Goal: Task Accomplishment & Management: Manage account settings

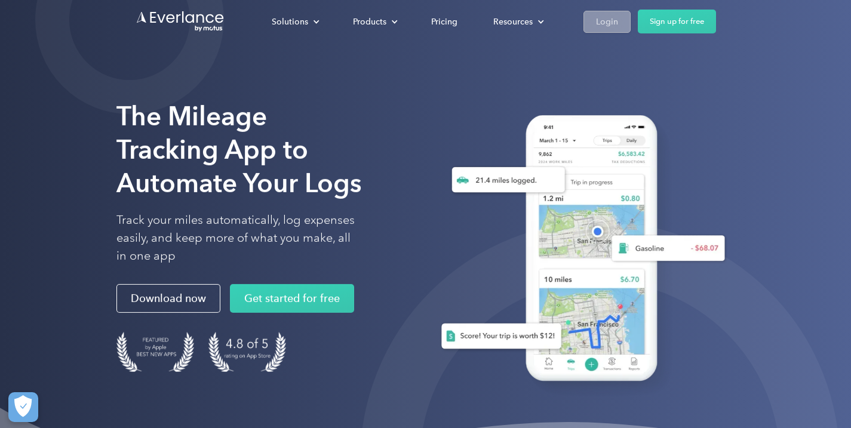
click at [608, 23] on div "Login" at bounding box center [607, 21] width 22 height 15
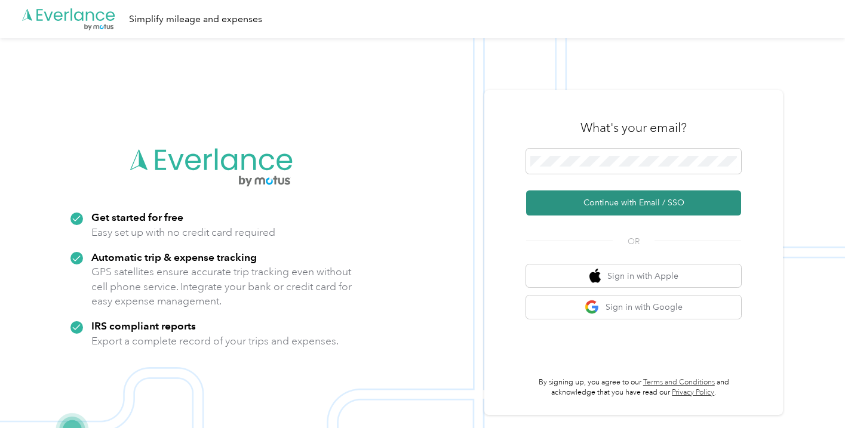
click at [631, 208] on button "Continue with Email / SSO" at bounding box center [633, 202] width 215 height 25
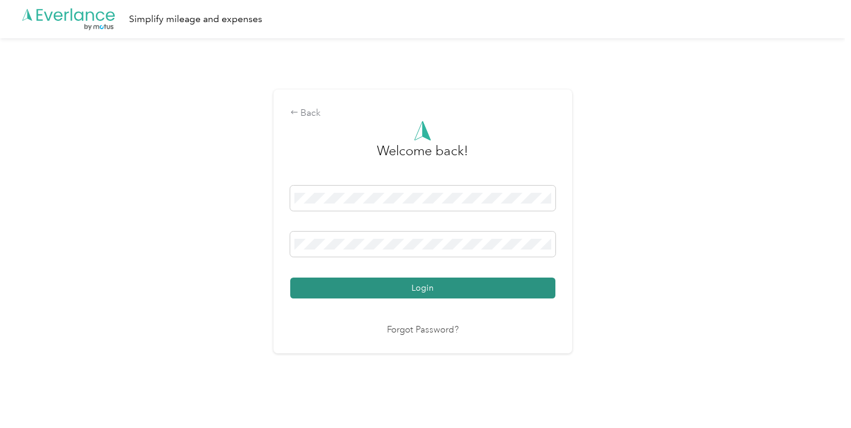
click at [439, 288] on button "Login" at bounding box center [422, 288] width 265 height 21
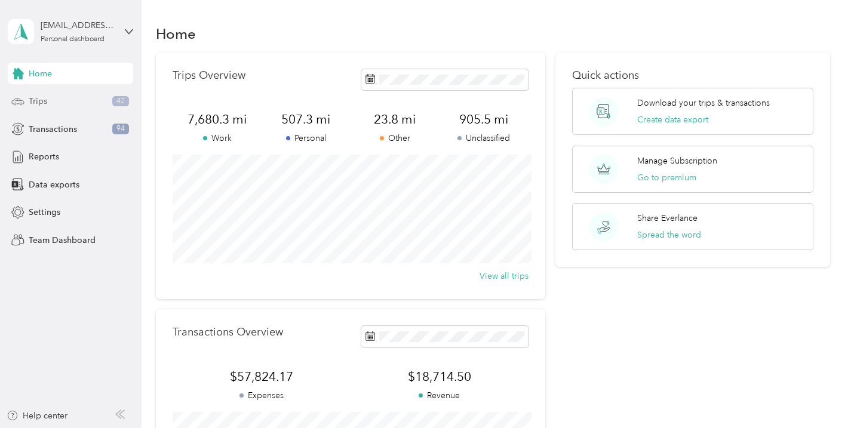
click at [59, 104] on div "Trips 42" at bounding box center [70, 101] width 125 height 21
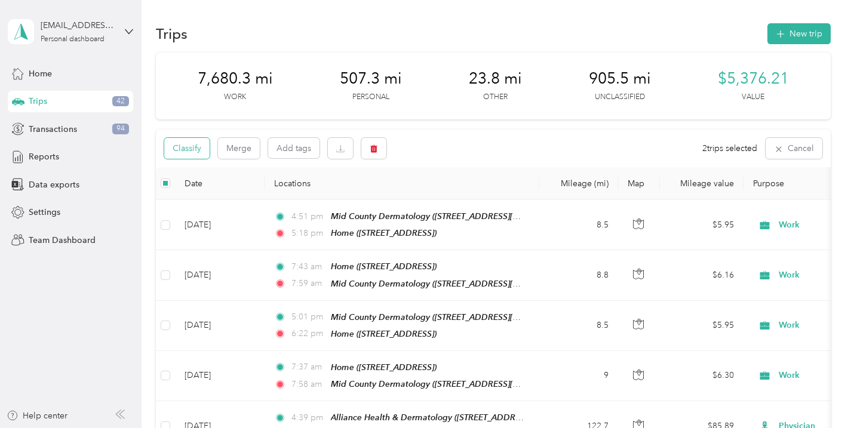
click at [195, 156] on button "Classify" at bounding box center [186, 148] width 45 height 21
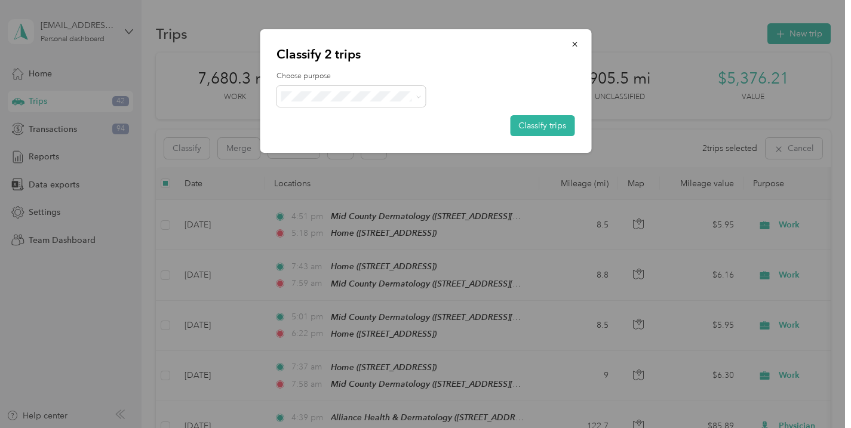
click at [376, 106] on div "Choose purpose Classify trips" at bounding box center [425, 103] width 298 height 65
click at [355, 144] on span "Personal" at bounding box center [361, 139] width 111 height 13
click at [551, 129] on button "Classify trips" at bounding box center [542, 125] width 64 height 21
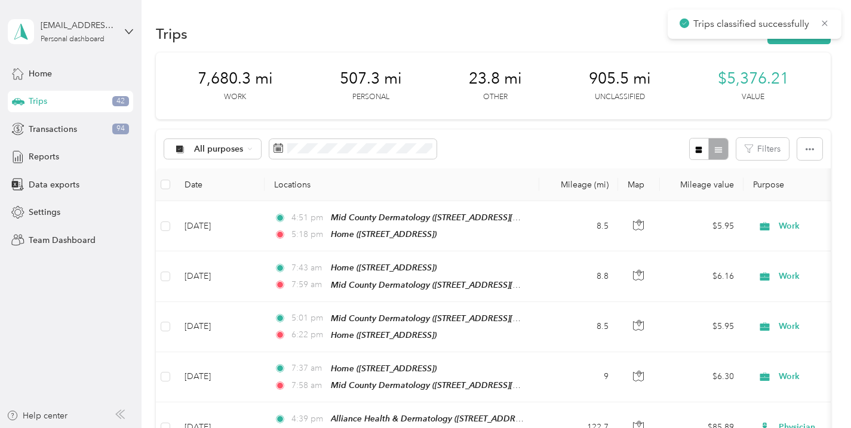
click at [543, 135] on div "All purposes Filters" at bounding box center [493, 149] width 674 height 39
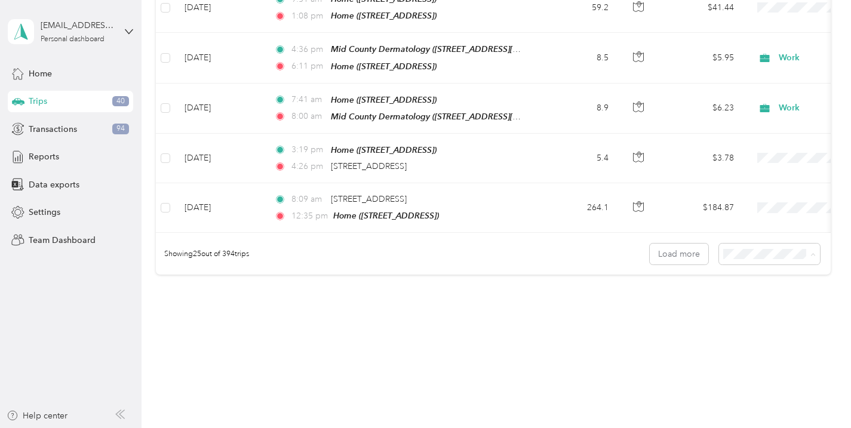
click at [763, 301] on span "100 per load" at bounding box center [757, 306] width 49 height 10
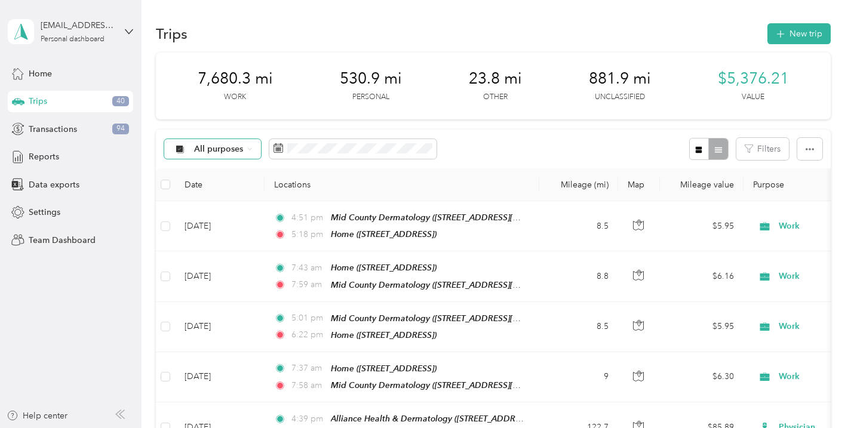
click at [226, 145] on span "All purposes" at bounding box center [219, 149] width 50 height 8
click at [223, 193] on span "Unclassified" at bounding box center [223, 191] width 58 height 13
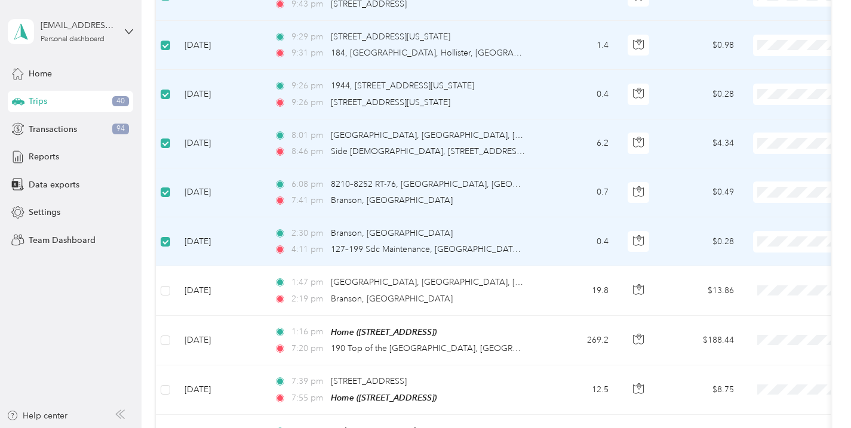
scroll to position [779, 0]
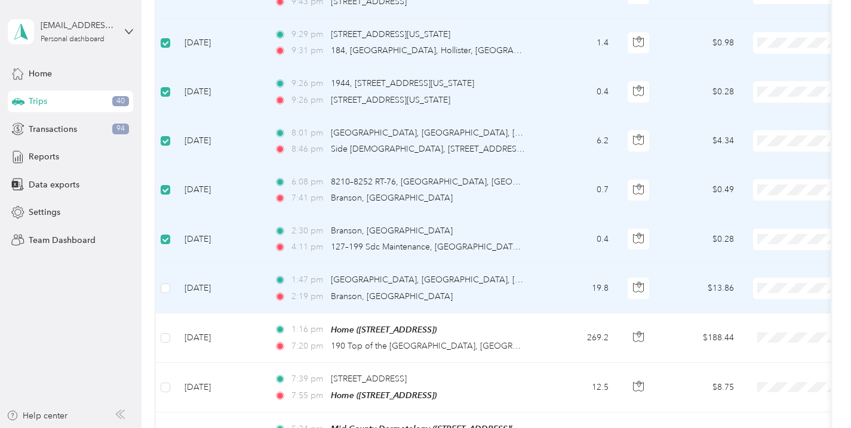
click at [170, 281] on td at bounding box center [165, 288] width 19 height 49
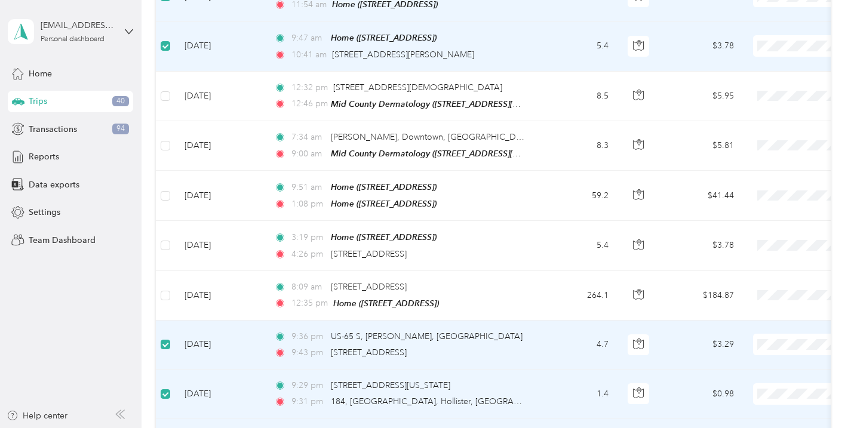
scroll to position [0, 0]
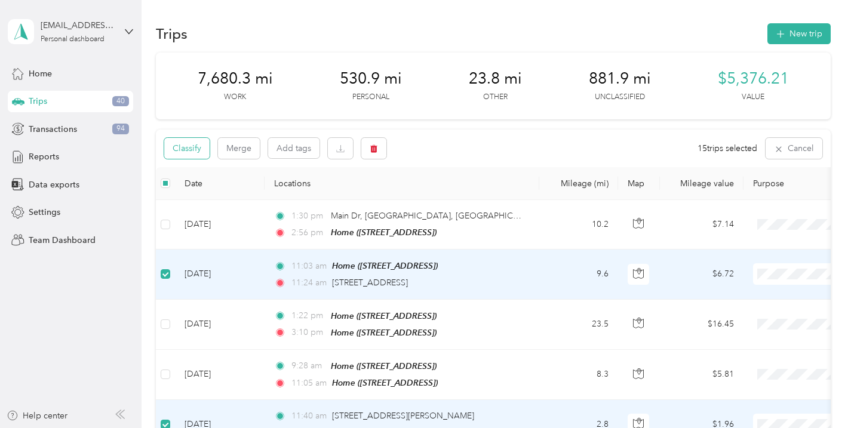
click at [202, 153] on button "Classify" at bounding box center [186, 148] width 45 height 21
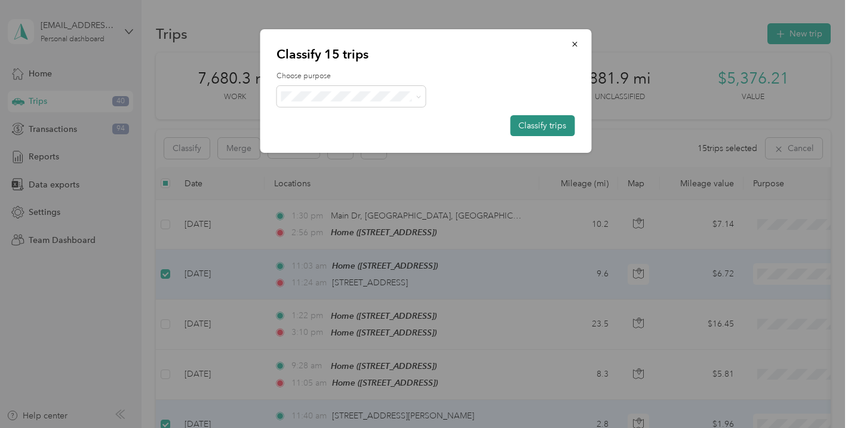
click at [517, 122] on button "Classify trips" at bounding box center [542, 125] width 64 height 21
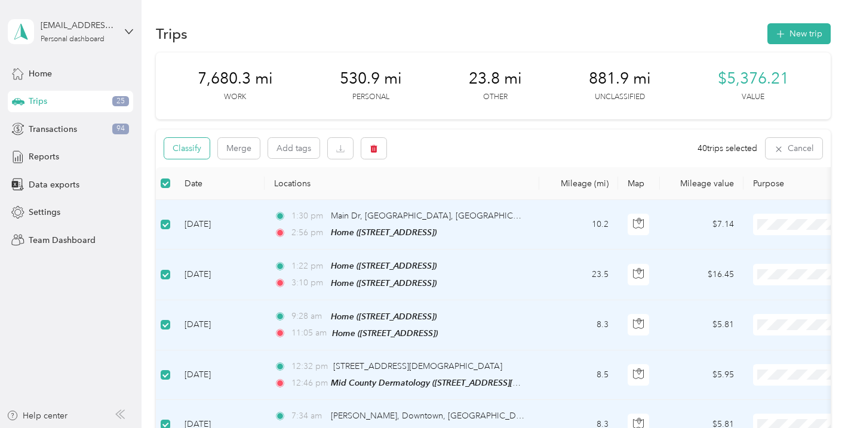
click at [197, 149] on button "Classify" at bounding box center [186, 148] width 45 height 21
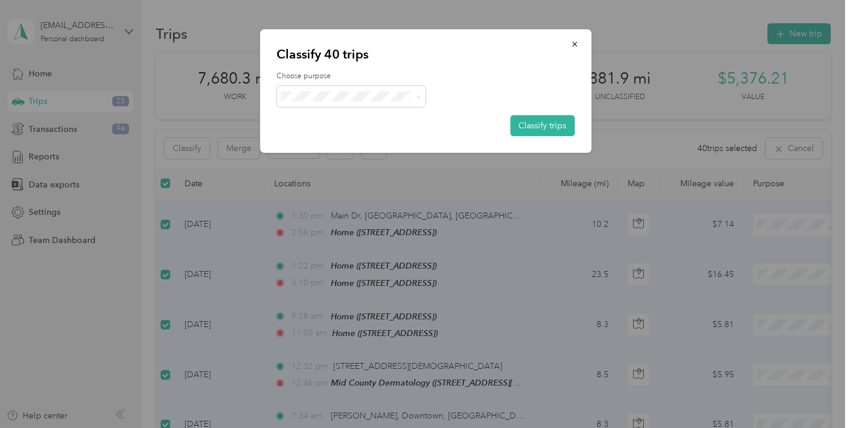
click at [340, 118] on span "Work" at bounding box center [361, 118] width 111 height 13
click at [562, 128] on button "Classify trips" at bounding box center [542, 125] width 64 height 21
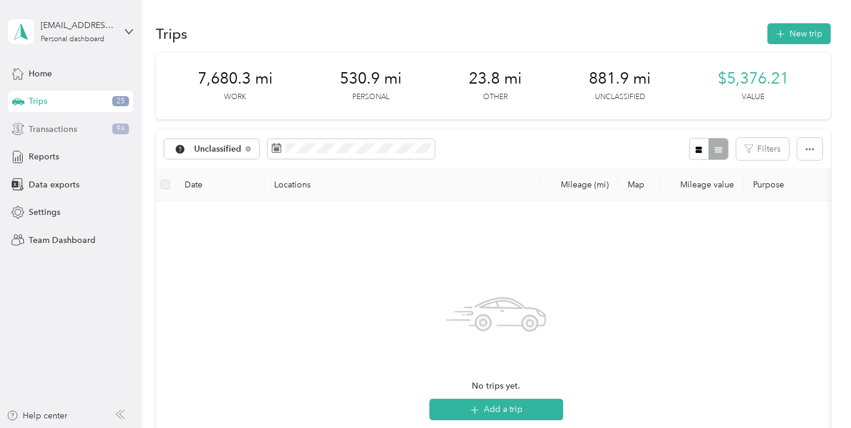
click at [84, 136] on div "Transactions 94" at bounding box center [70, 128] width 125 height 21
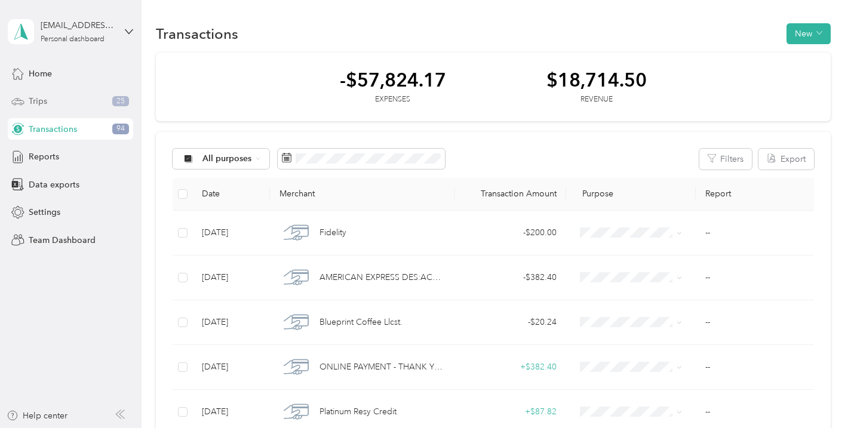
click at [81, 108] on div "Trips 25" at bounding box center [70, 101] width 125 height 21
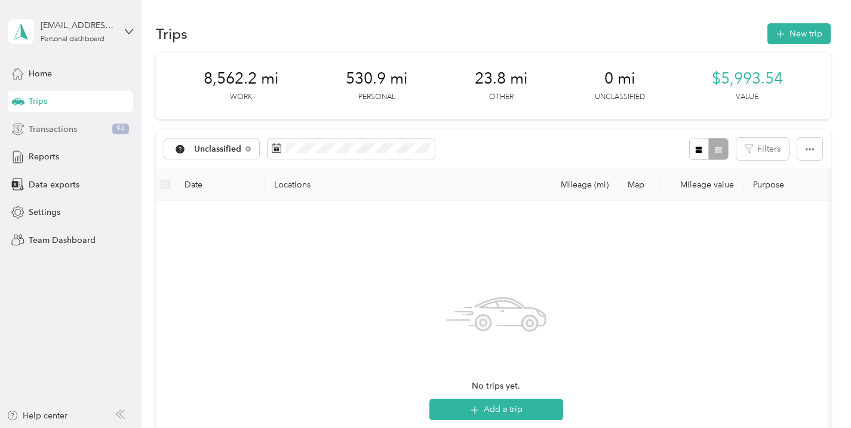
click at [90, 129] on div "Transactions 94" at bounding box center [70, 128] width 125 height 21
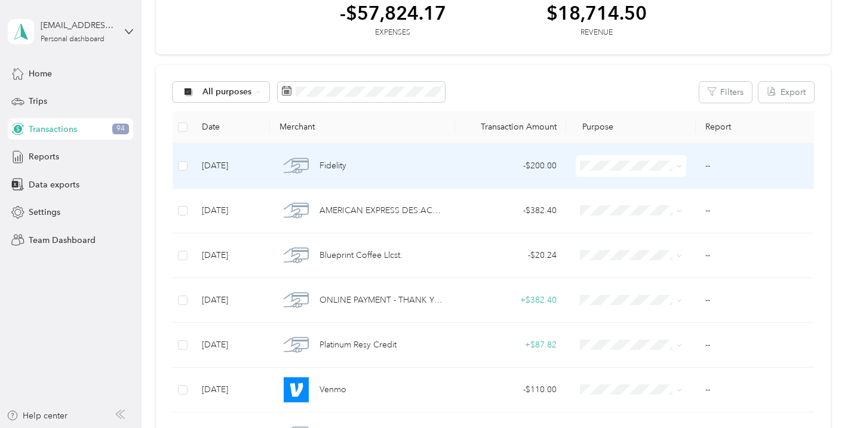
scroll to position [76, 0]
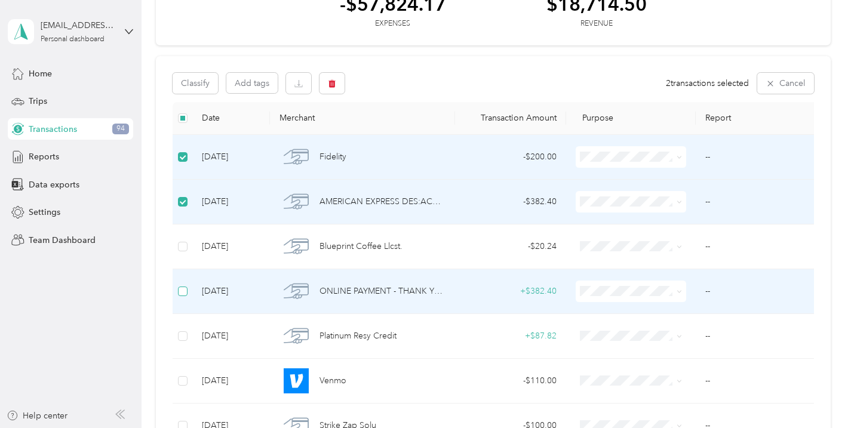
click at [181, 285] on label at bounding box center [183, 291] width 10 height 13
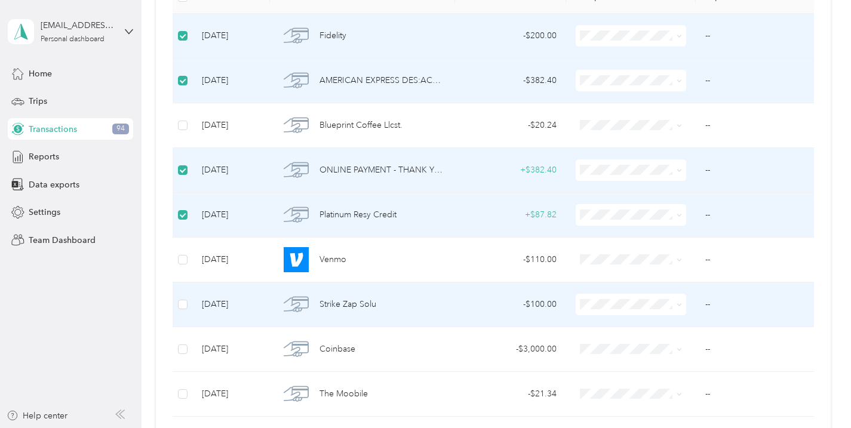
scroll to position [266, 0]
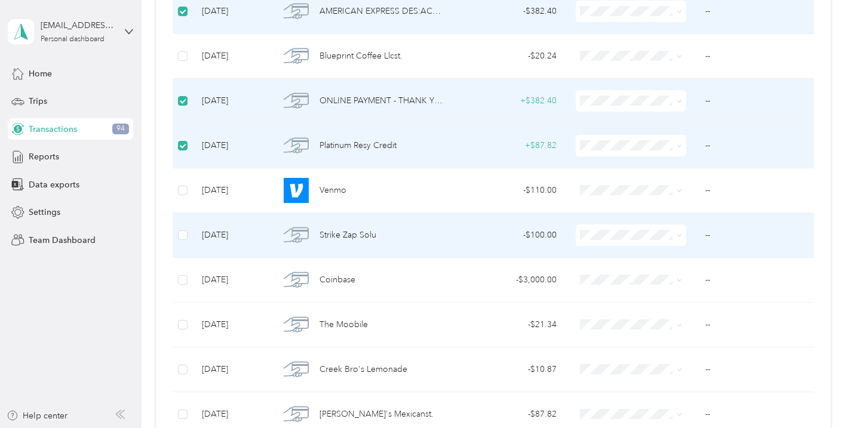
click at [189, 238] on td at bounding box center [182, 235] width 20 height 45
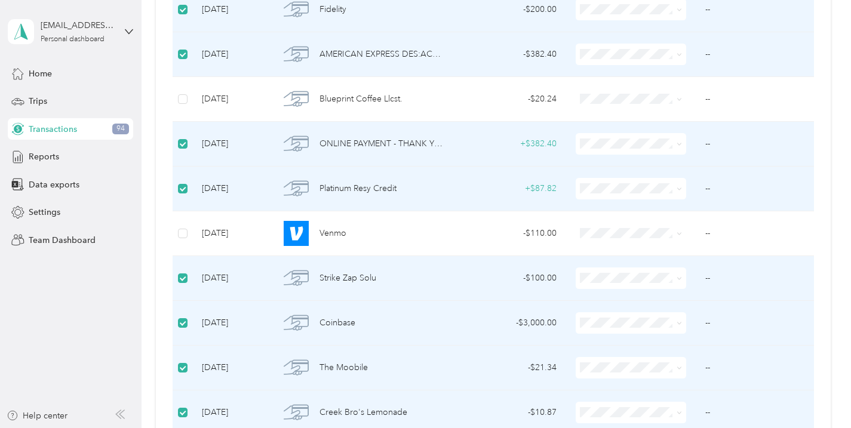
scroll to position [0, 0]
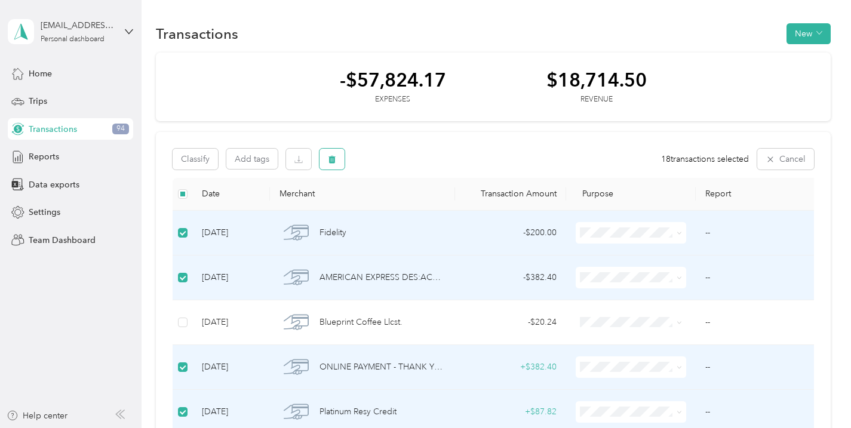
click at [333, 158] on icon "button" at bounding box center [332, 159] width 8 height 8
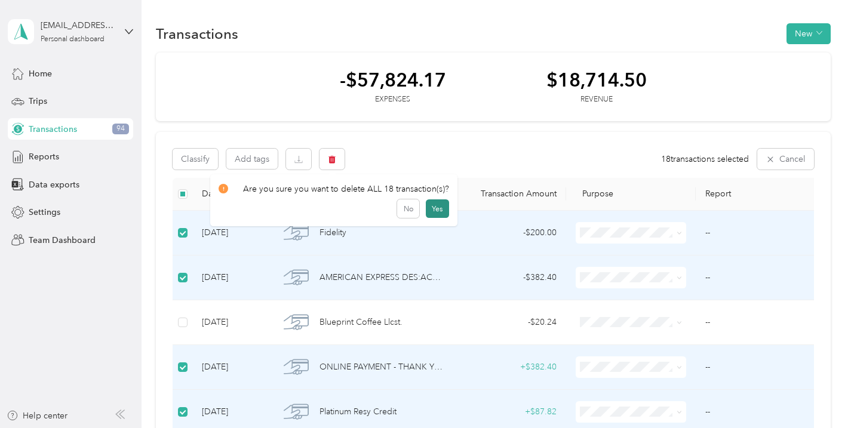
click at [436, 205] on button "Yes" at bounding box center [437, 208] width 23 height 19
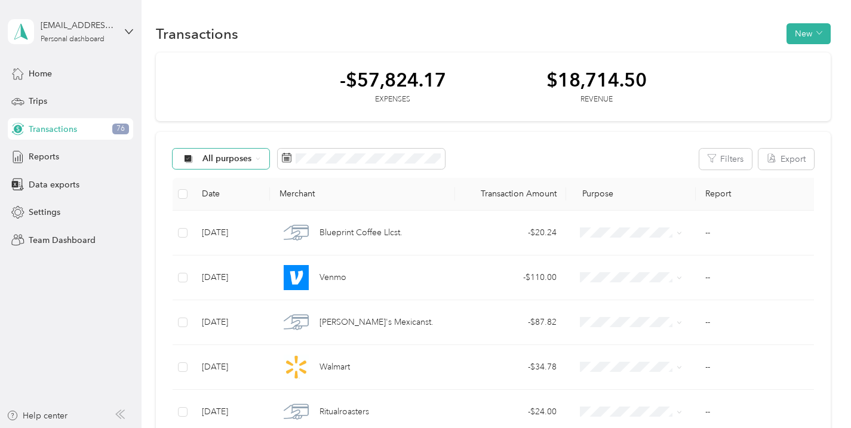
click at [256, 162] on div "All purposes" at bounding box center [220, 159] width 97 height 20
click at [236, 198] on span "Unclassified" at bounding box center [231, 201] width 58 height 13
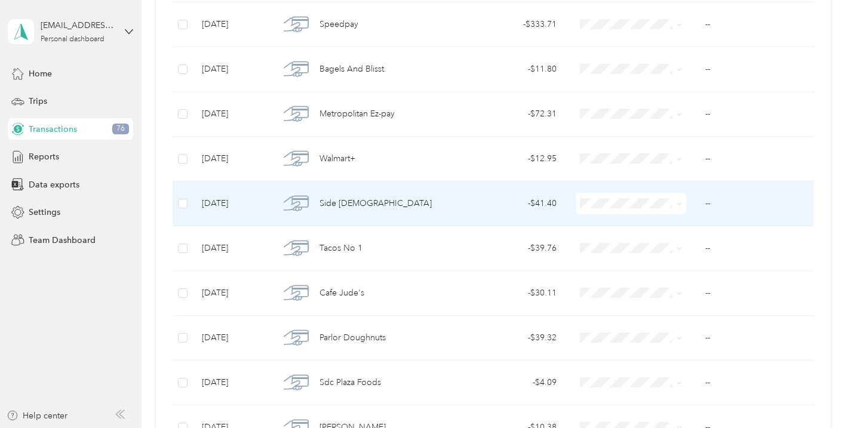
scroll to position [1073, 0]
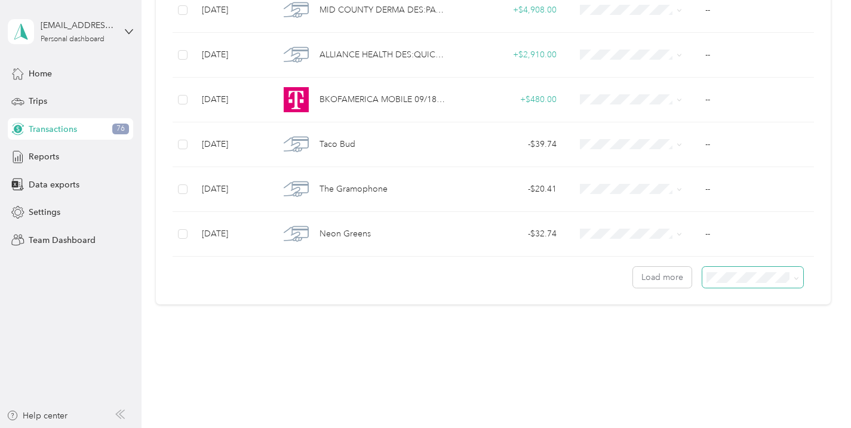
click at [760, 284] on span at bounding box center [752, 277] width 101 height 21
click at [743, 336] on span "100 per load" at bounding box center [740, 341] width 49 height 10
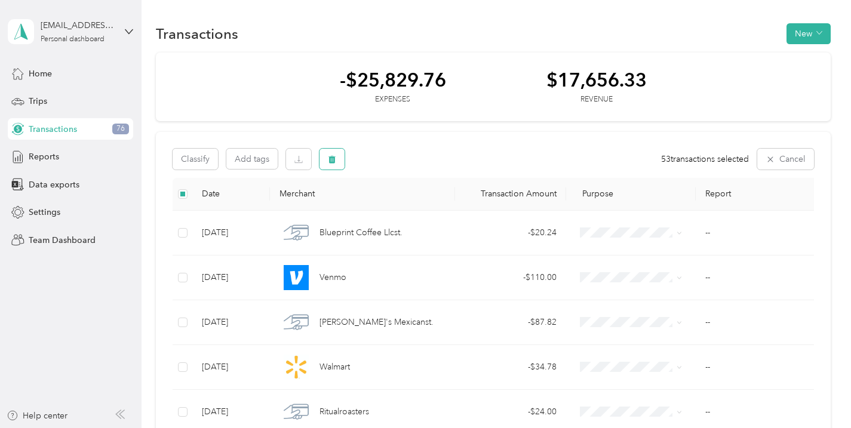
click at [328, 157] on icon "button" at bounding box center [332, 159] width 8 height 8
click at [438, 205] on button "Yes" at bounding box center [437, 208] width 23 height 19
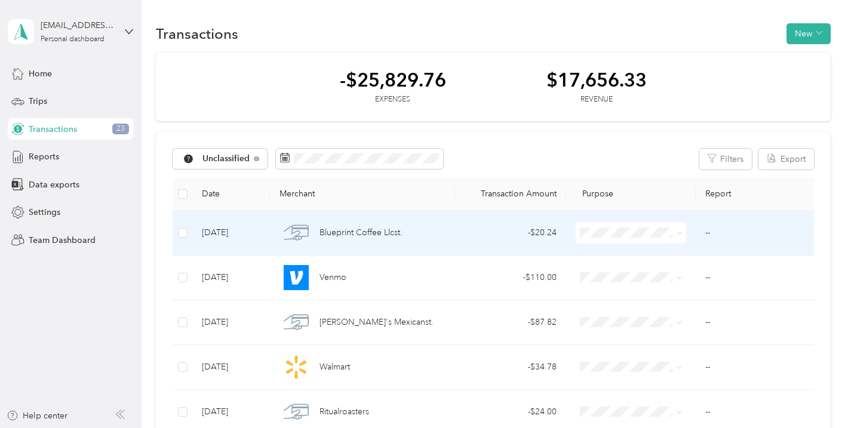
click at [680, 230] on span at bounding box center [678, 232] width 5 height 10
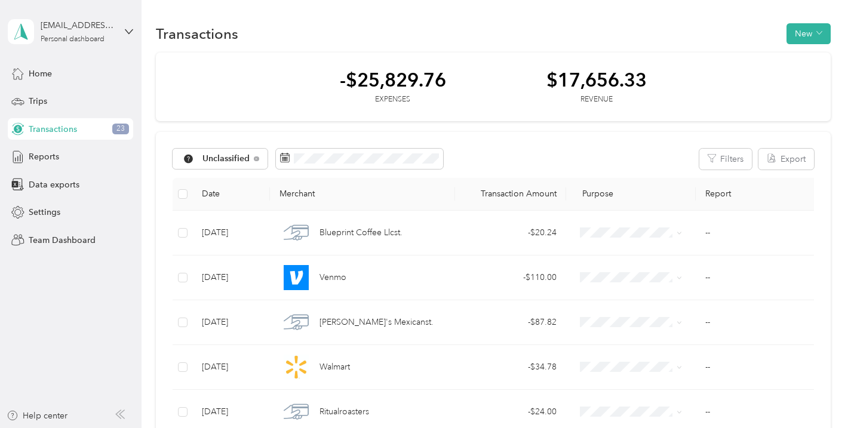
click at [572, 149] on div "Unclassified Filters Export" at bounding box center [492, 159] width 640 height 21
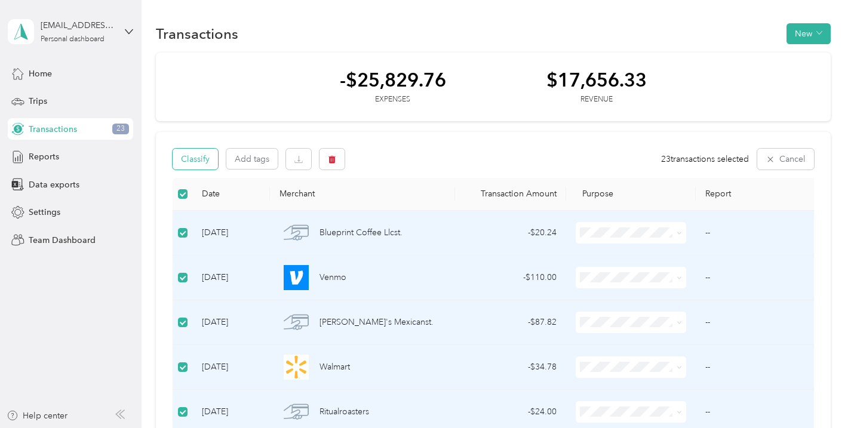
click at [208, 158] on button "Classify" at bounding box center [194, 159] width 45 height 21
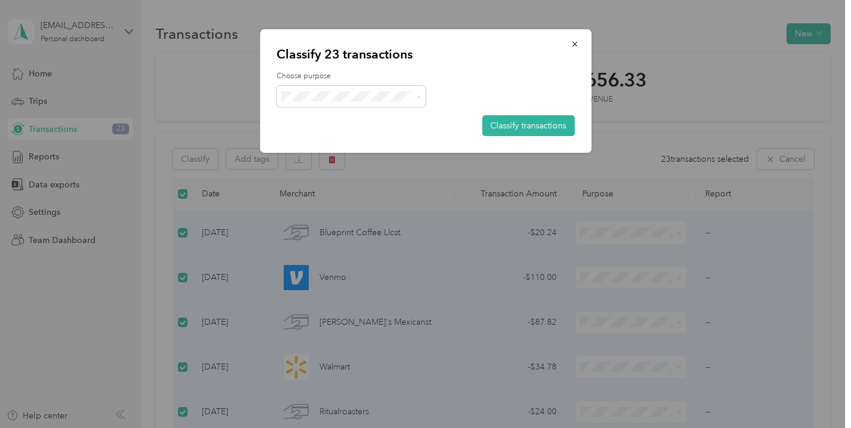
click at [342, 124] on span "Work" at bounding box center [361, 118] width 111 height 13
click at [515, 125] on button "Classify transactions" at bounding box center [528, 125] width 93 height 21
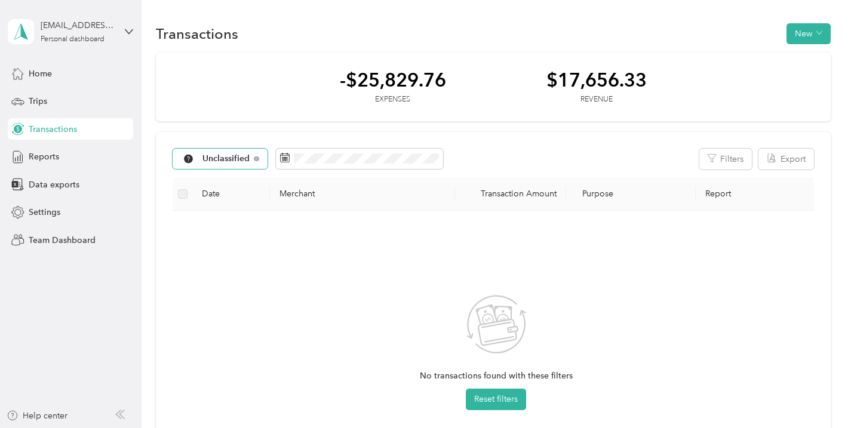
click at [255, 161] on div "Unclassified" at bounding box center [219, 159] width 95 height 20
click at [242, 181] on span "All purposes" at bounding box center [233, 180] width 62 height 13
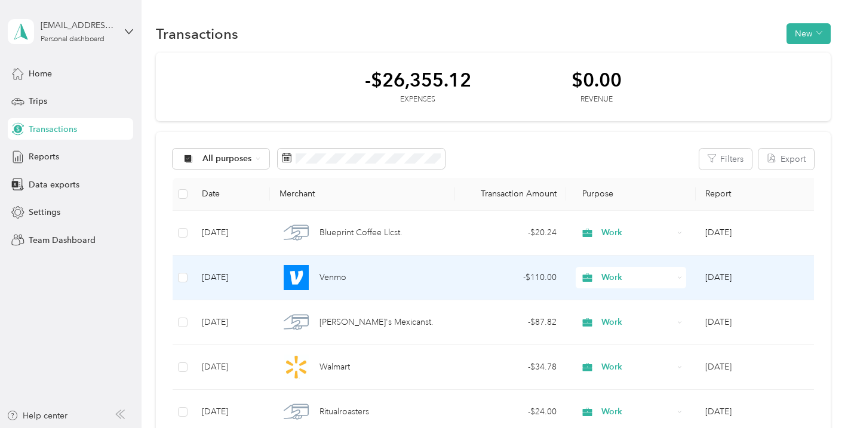
click at [497, 269] on td "- $110.00" at bounding box center [510, 277] width 111 height 45
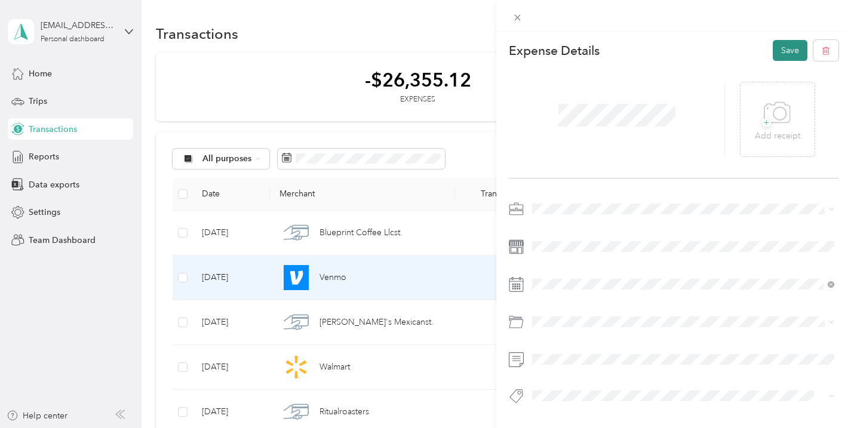
click at [790, 45] on button "Save" at bounding box center [789, 50] width 35 height 21
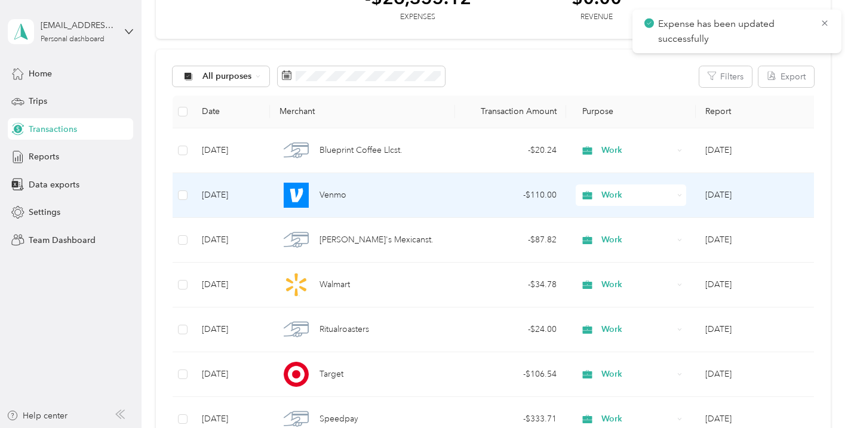
scroll to position [84, 0]
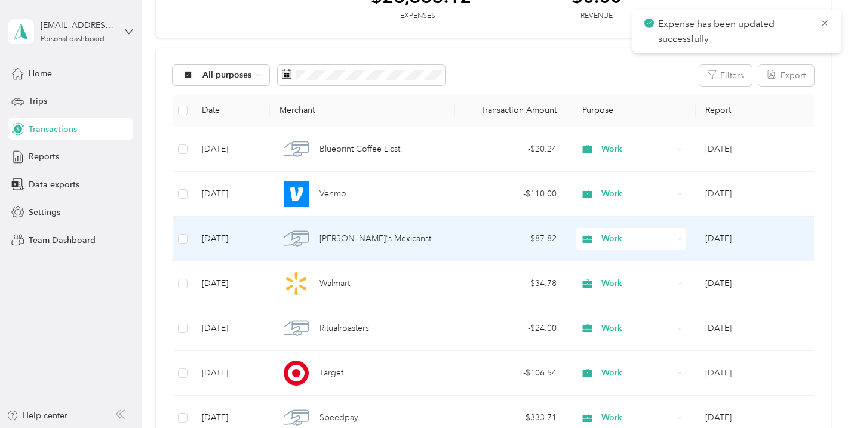
click at [481, 241] on div "- $87.82" at bounding box center [510, 238] width 92 height 13
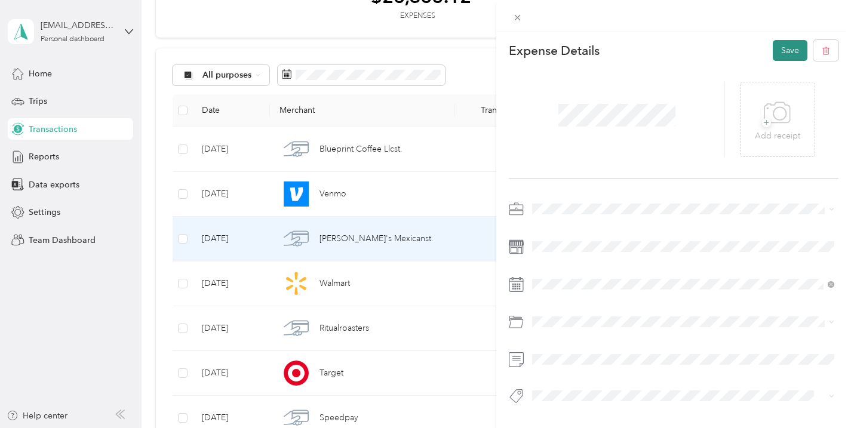
click at [787, 56] on button "Save" at bounding box center [789, 50] width 35 height 21
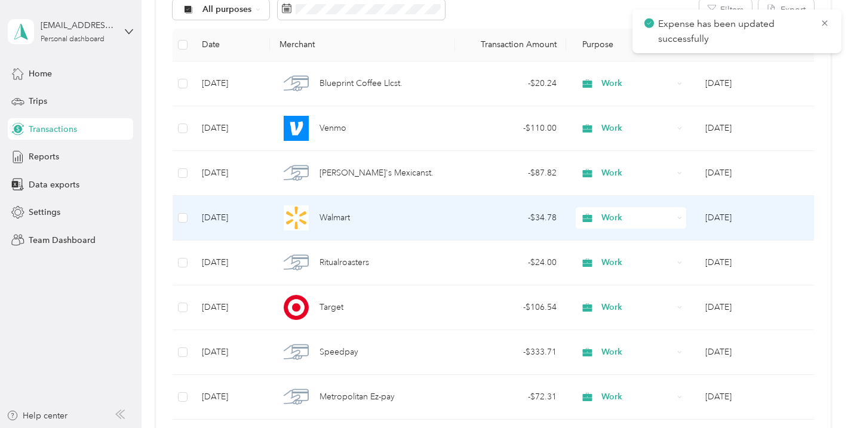
scroll to position [149, 0]
click at [503, 228] on td "- $34.78" at bounding box center [510, 218] width 111 height 45
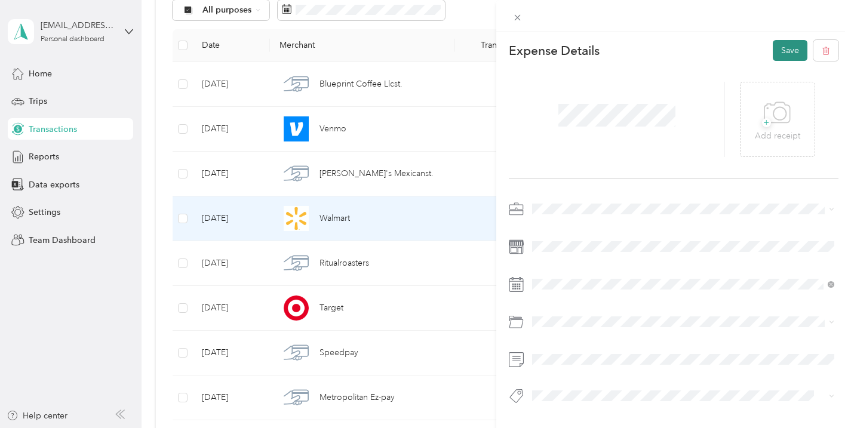
click at [784, 48] on button "Save" at bounding box center [789, 50] width 35 height 21
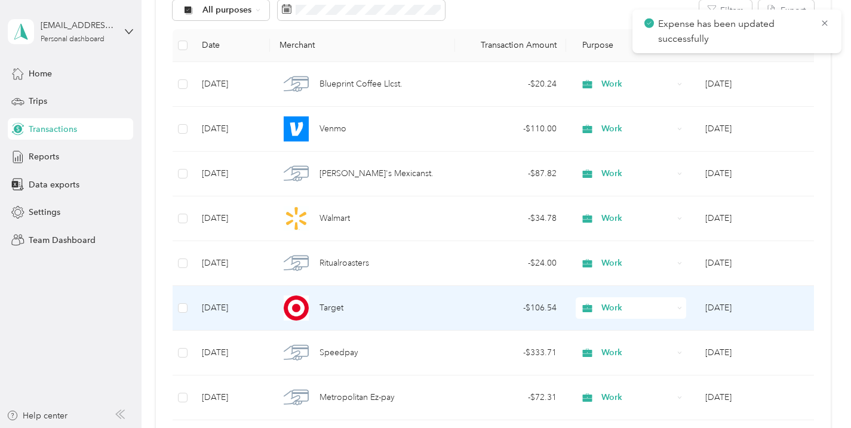
click at [500, 315] on td "- $106.54" at bounding box center [510, 308] width 111 height 45
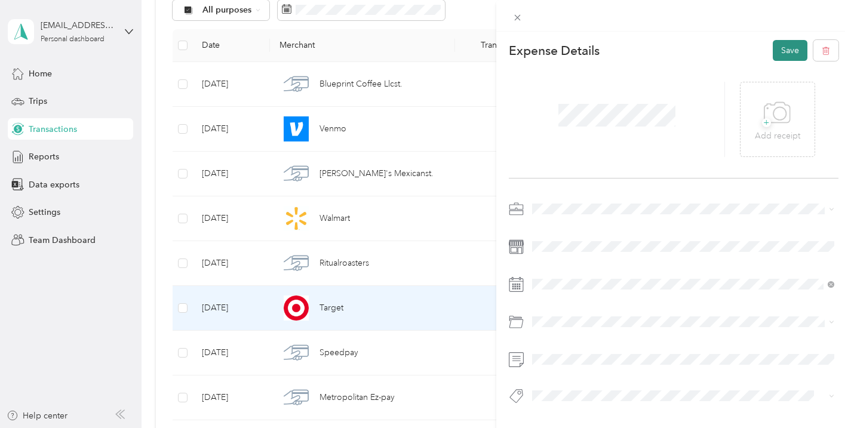
click at [799, 48] on button "Save" at bounding box center [789, 50] width 35 height 21
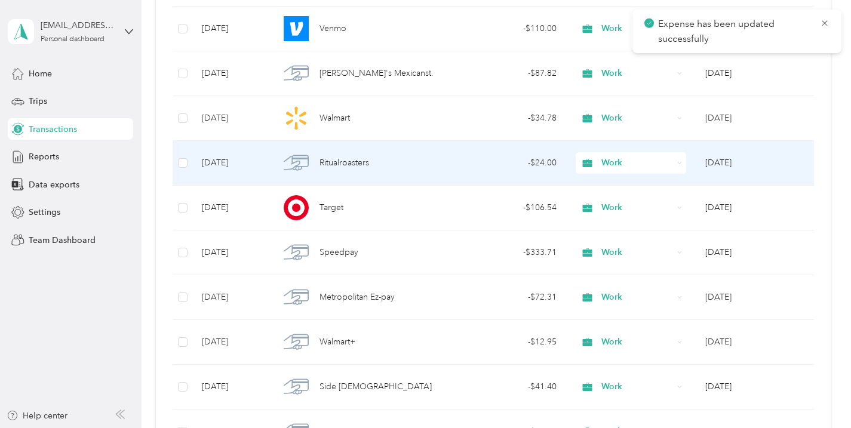
scroll to position [250, 0]
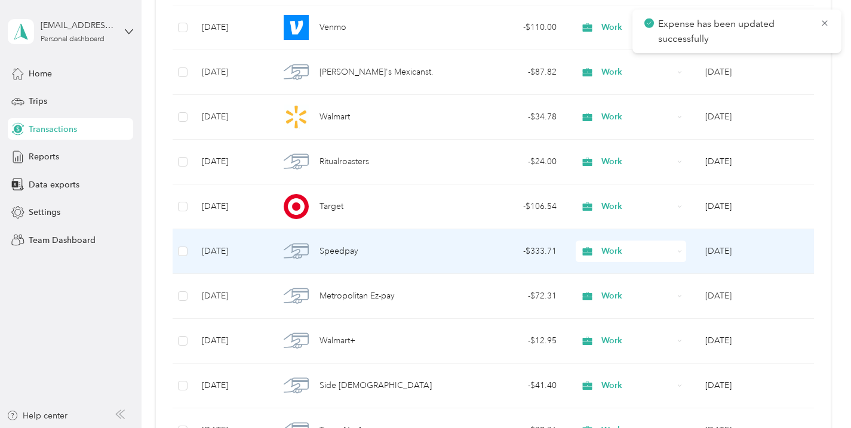
click at [358, 252] on span "Speedpay" at bounding box center [338, 251] width 39 height 13
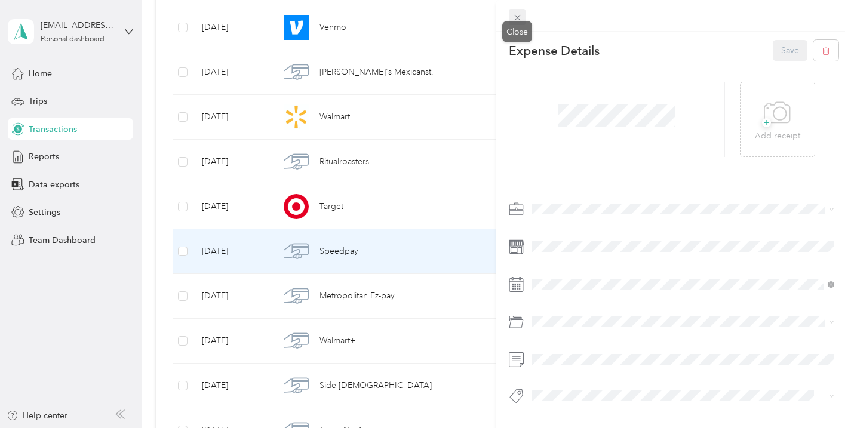
click at [518, 18] on icon at bounding box center [517, 18] width 10 height 10
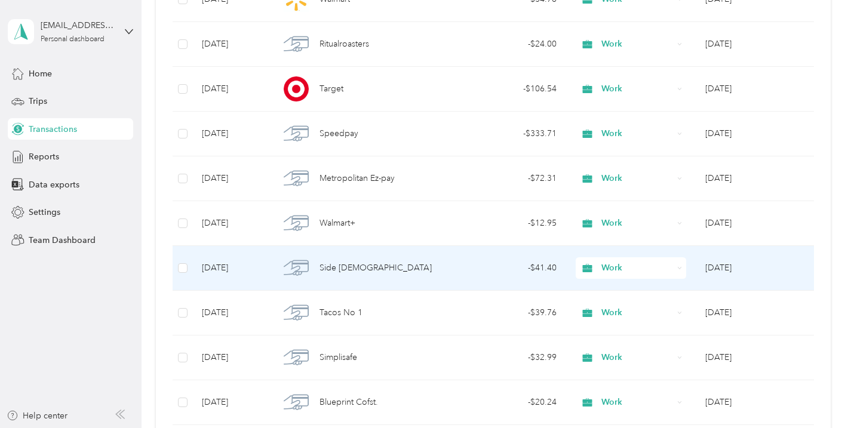
scroll to position [422, 0]
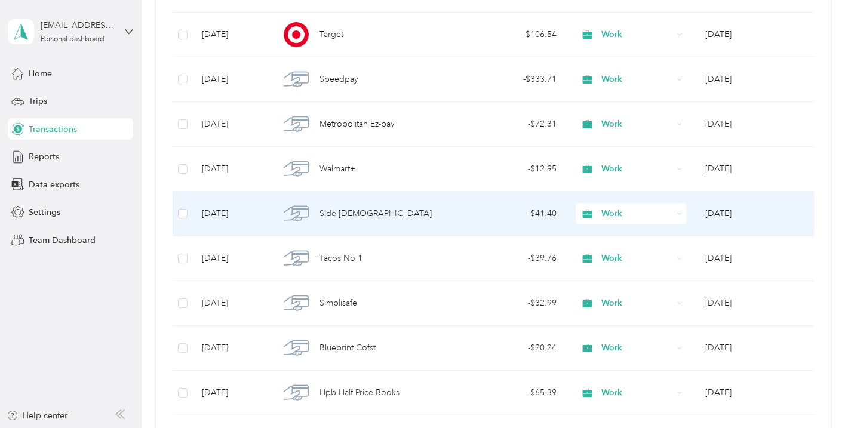
click at [454, 214] on td "Side Chick" at bounding box center [362, 214] width 185 height 45
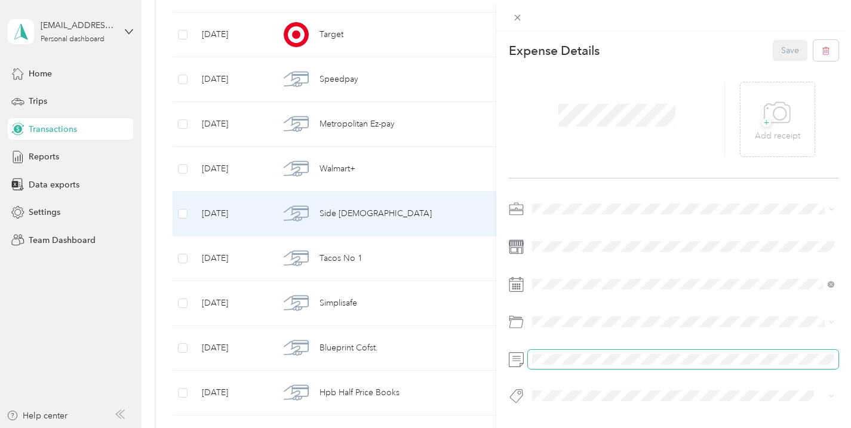
click at [544, 351] on span at bounding box center [683, 359] width 310 height 19
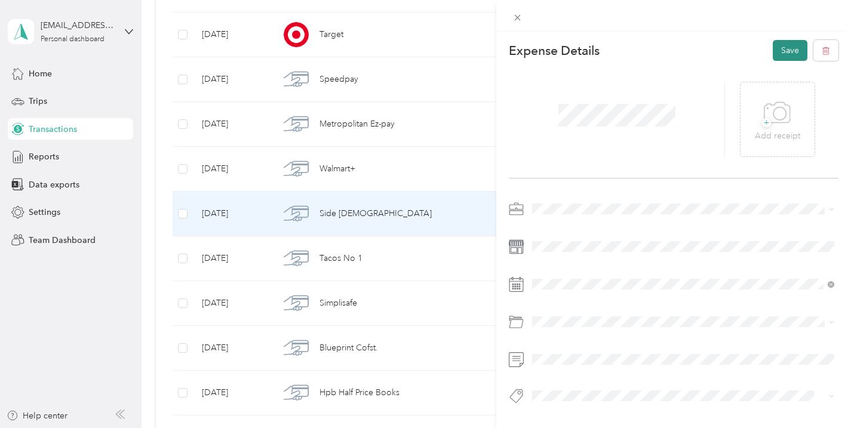
click at [777, 52] on button "Save" at bounding box center [789, 50] width 35 height 21
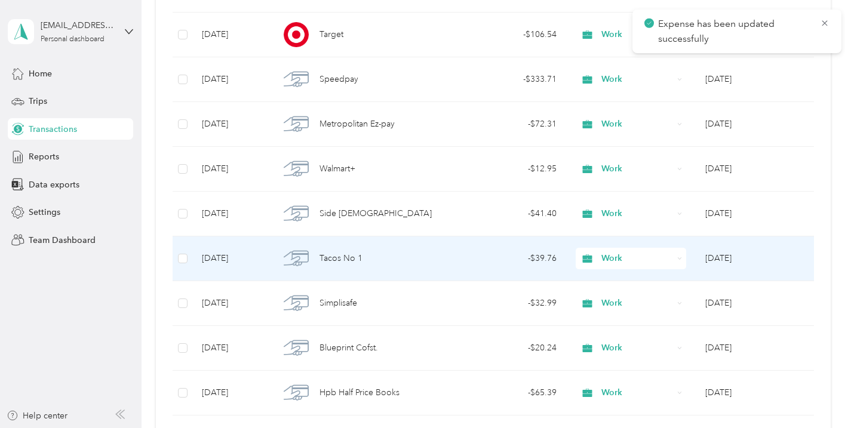
click at [462, 261] on td "- $39.76" at bounding box center [510, 258] width 111 height 45
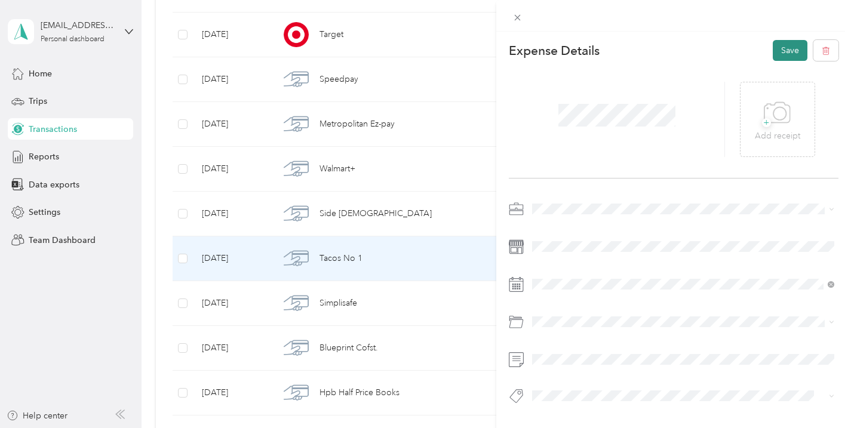
click at [783, 48] on button "Save" at bounding box center [789, 50] width 35 height 21
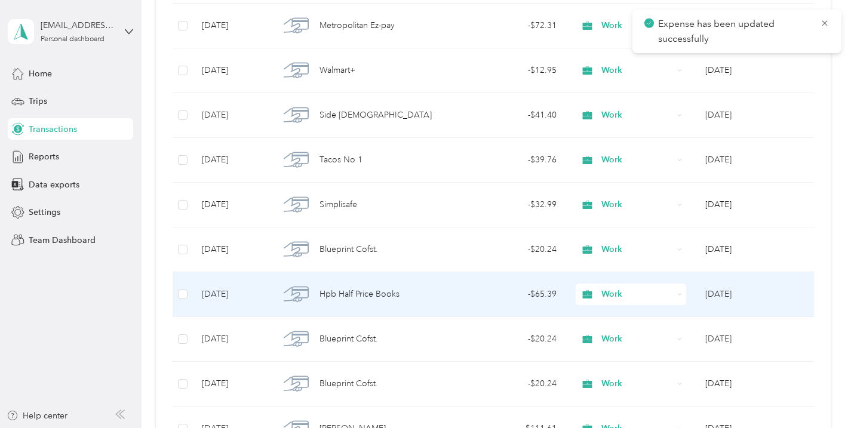
scroll to position [562, 0]
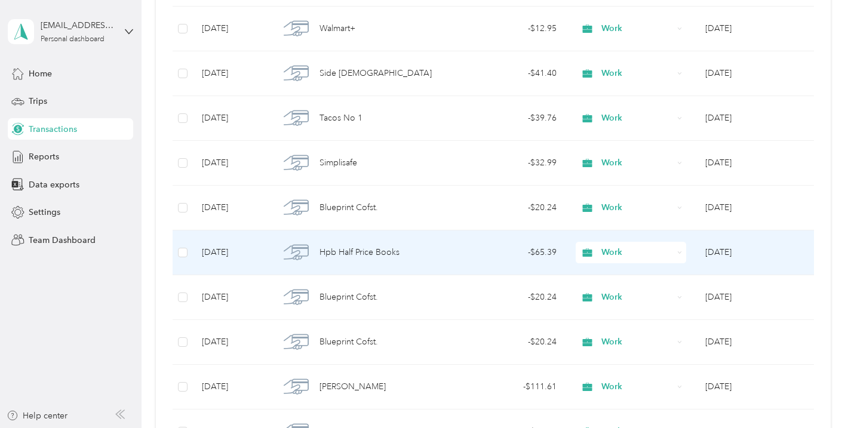
click at [426, 257] on div "Hpb Half Price Books" at bounding box center [362, 252] width 166 height 25
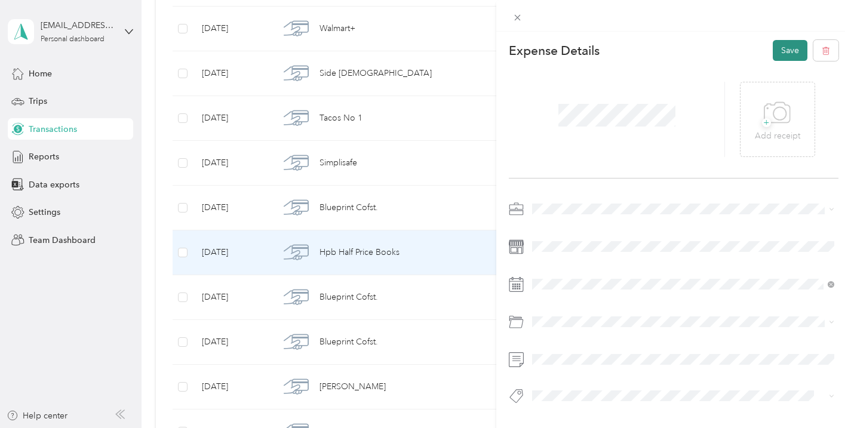
click at [795, 45] on button "Save" at bounding box center [789, 50] width 35 height 21
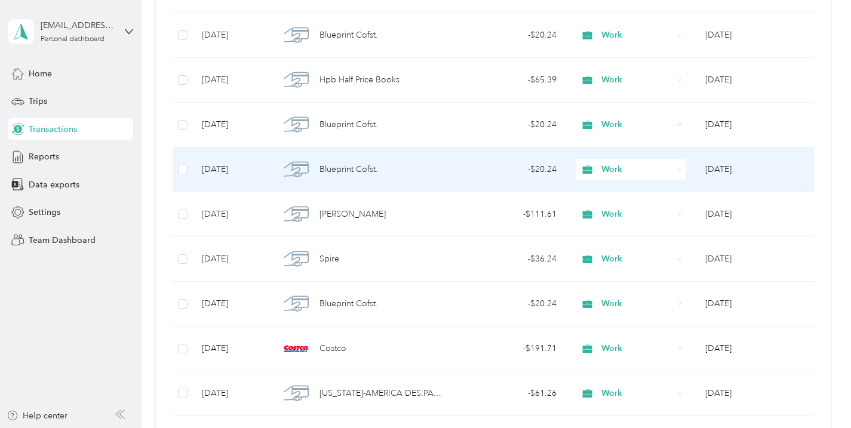
scroll to position [735, 0]
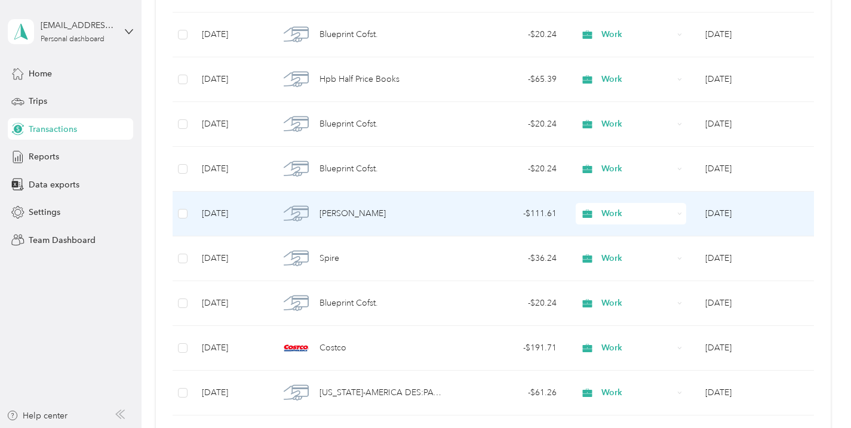
click at [442, 204] on div "Lowe's" at bounding box center [362, 213] width 166 height 25
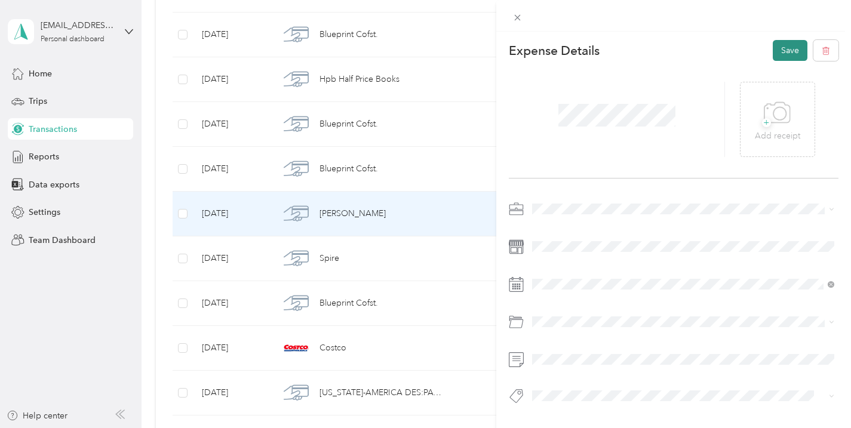
click at [788, 48] on button "Save" at bounding box center [789, 50] width 35 height 21
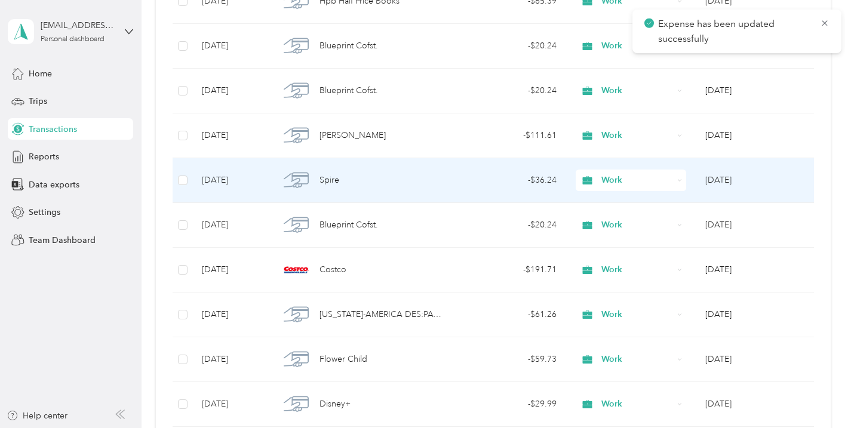
scroll to position [832, 0]
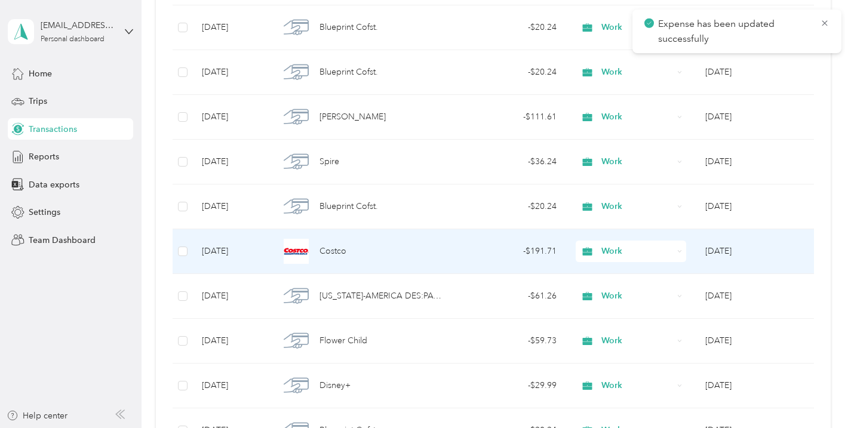
click at [488, 258] on td "- $191.71" at bounding box center [510, 251] width 111 height 45
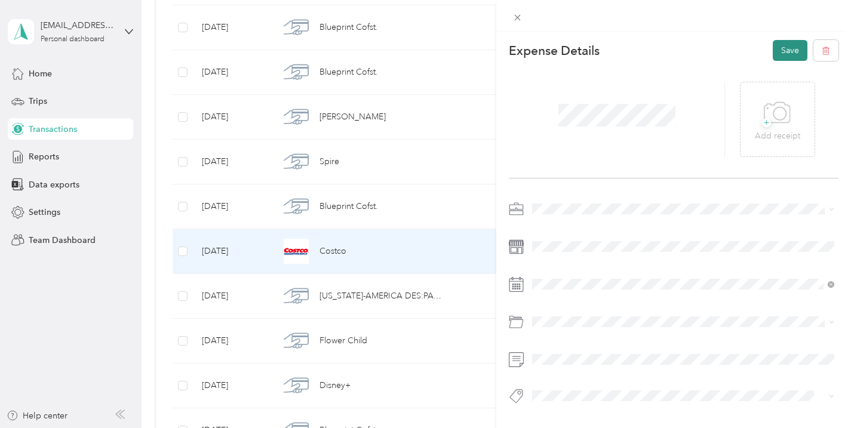
click at [800, 50] on button "Save" at bounding box center [789, 50] width 35 height 21
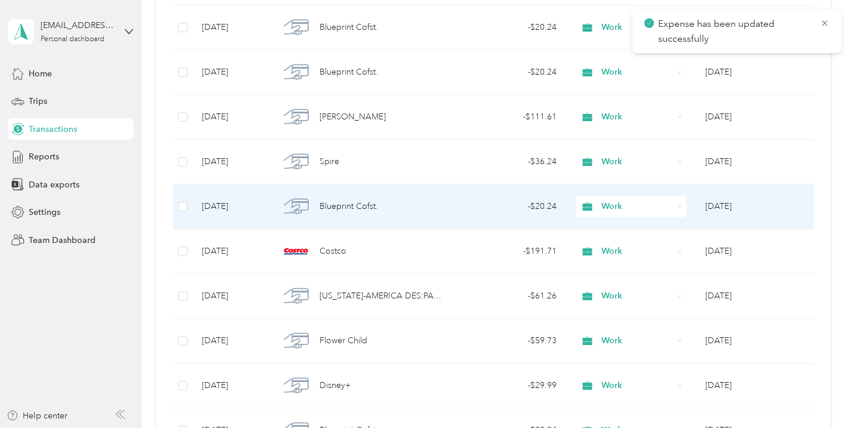
scroll to position [923, 0]
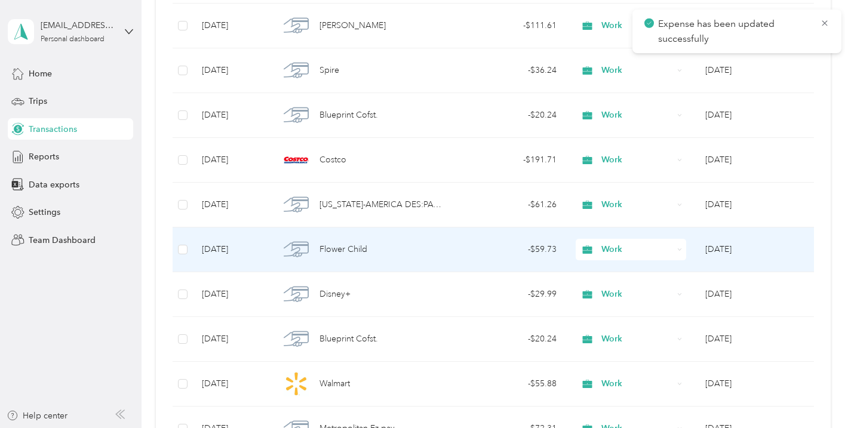
click at [490, 250] on div "- $59.73" at bounding box center [510, 249] width 92 height 13
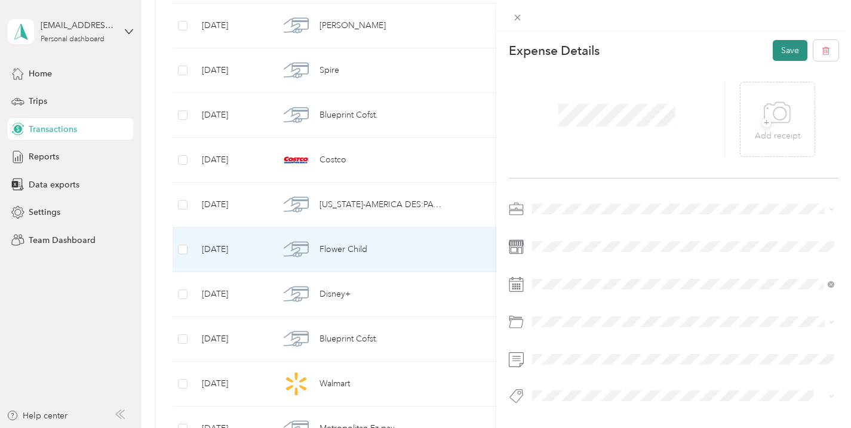
click at [784, 50] on button "Save" at bounding box center [789, 50] width 35 height 21
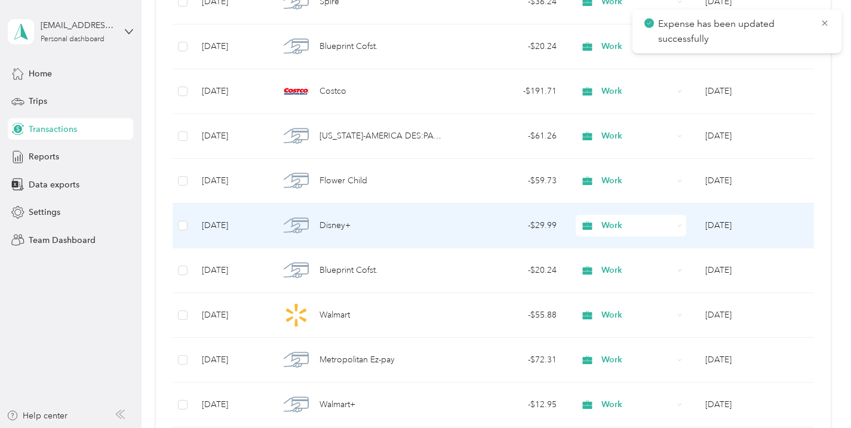
scroll to position [1045, 0]
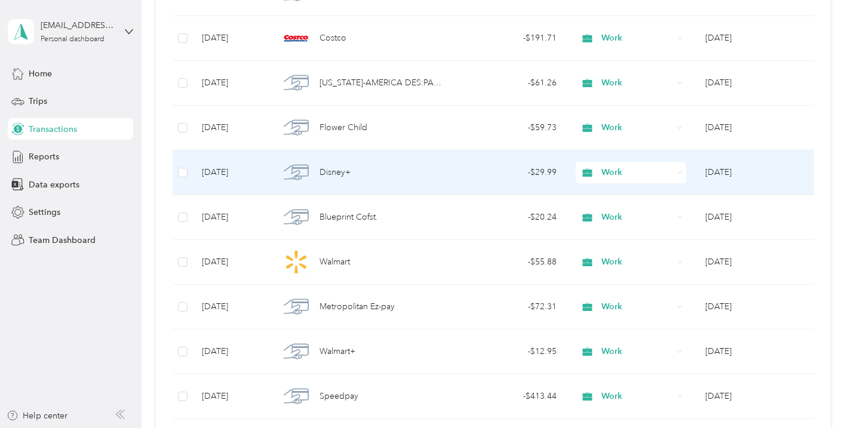
click at [491, 178] on div "- $29.99" at bounding box center [510, 172] width 92 height 13
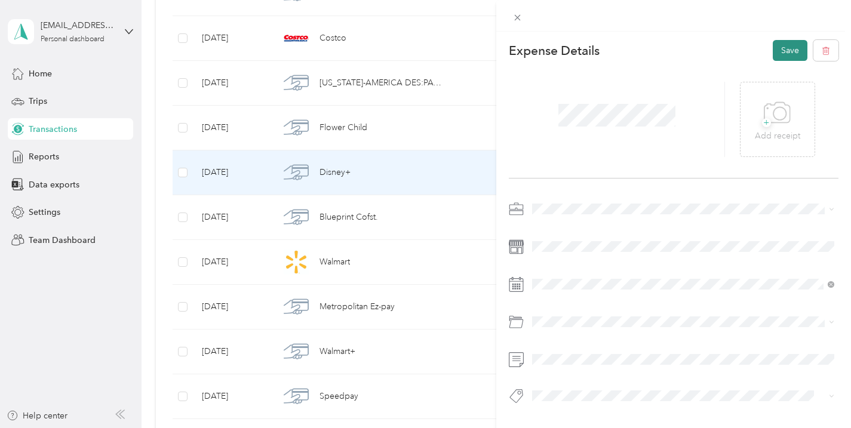
click at [789, 57] on button "Save" at bounding box center [789, 50] width 35 height 21
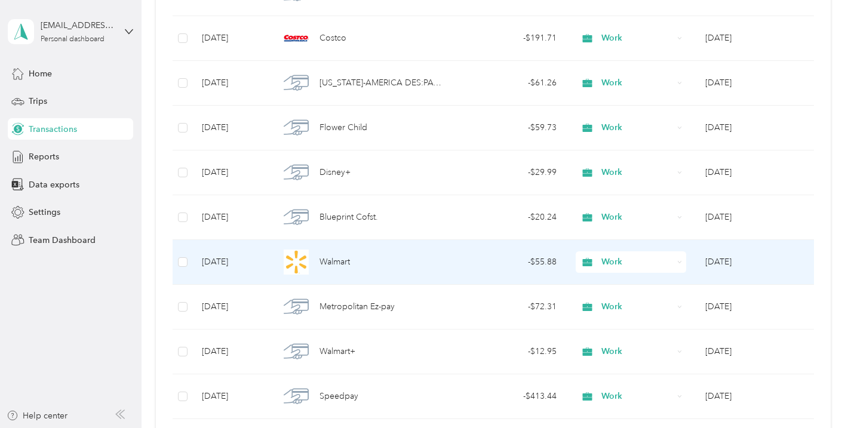
click at [410, 261] on div "Walmart" at bounding box center [362, 261] width 166 height 25
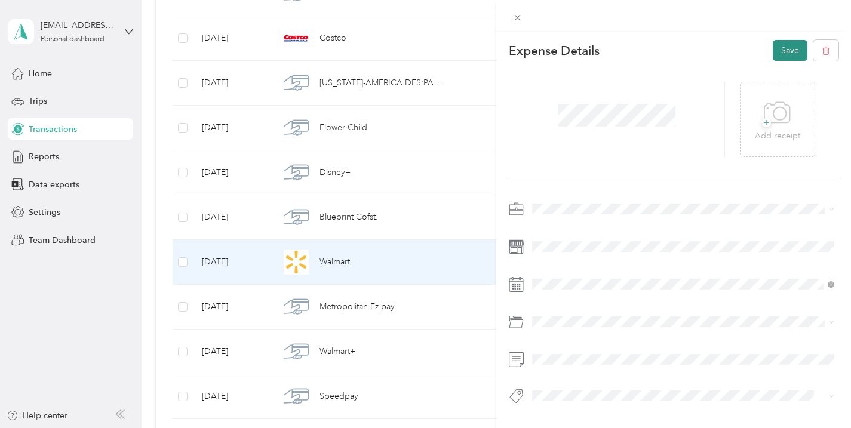
click at [787, 48] on button "Save" at bounding box center [789, 50] width 35 height 21
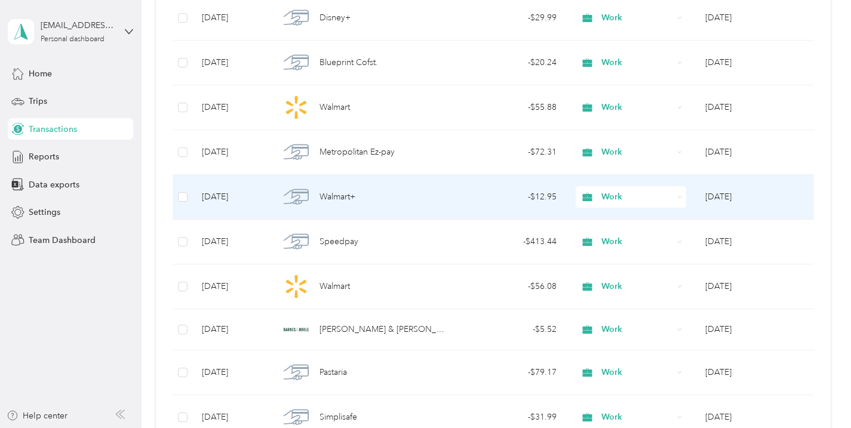
scroll to position [1204, 0]
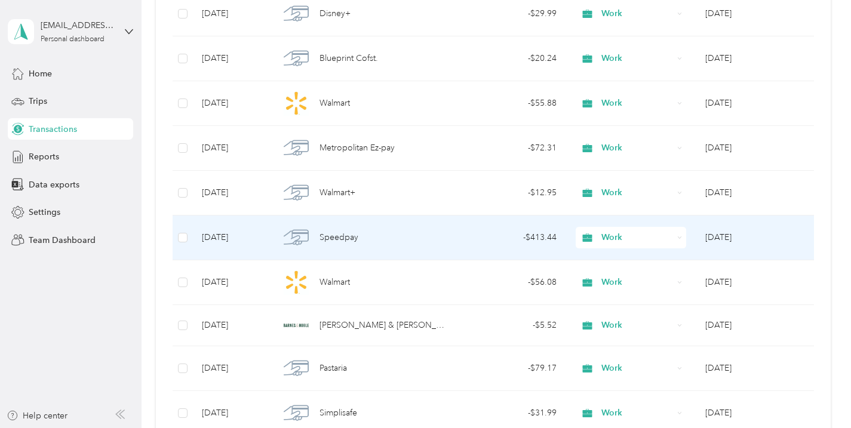
click at [291, 240] on img at bounding box center [296, 237] width 25 height 25
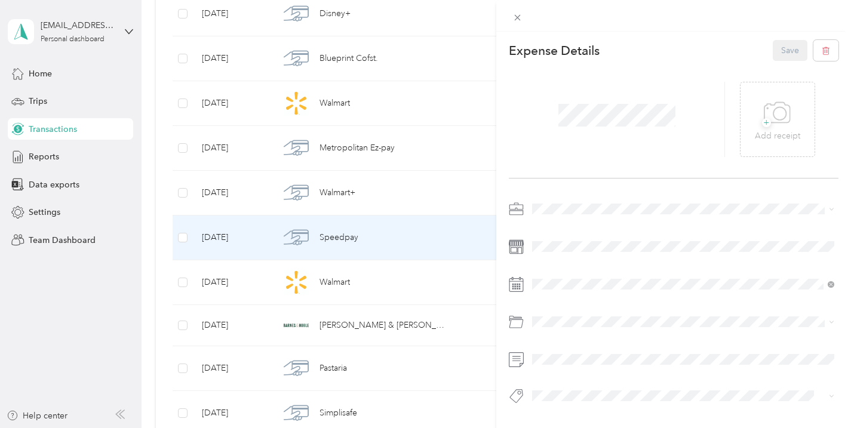
click at [426, 201] on div "This expense cannot be edited because it is either under review, approved, or p…" at bounding box center [425, 214] width 851 height 428
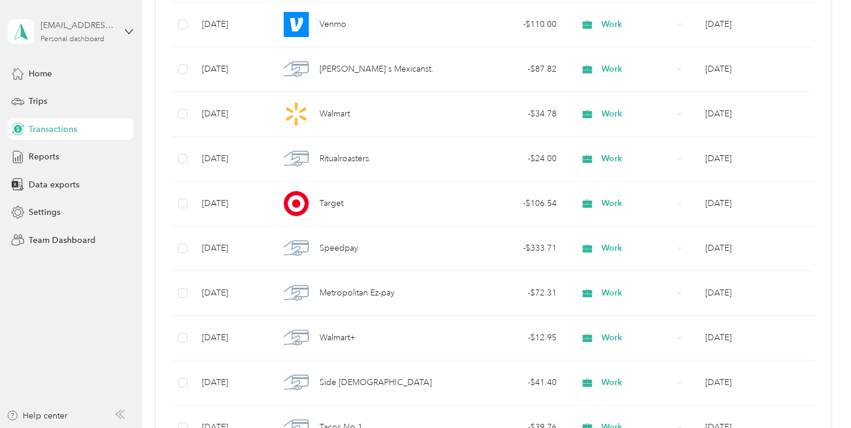
scroll to position [252, 0]
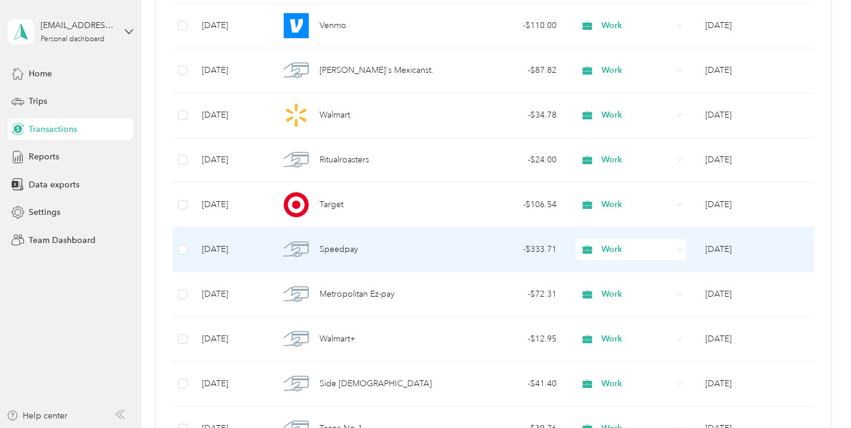
click at [489, 253] on div "- $333.71" at bounding box center [510, 249] width 92 height 13
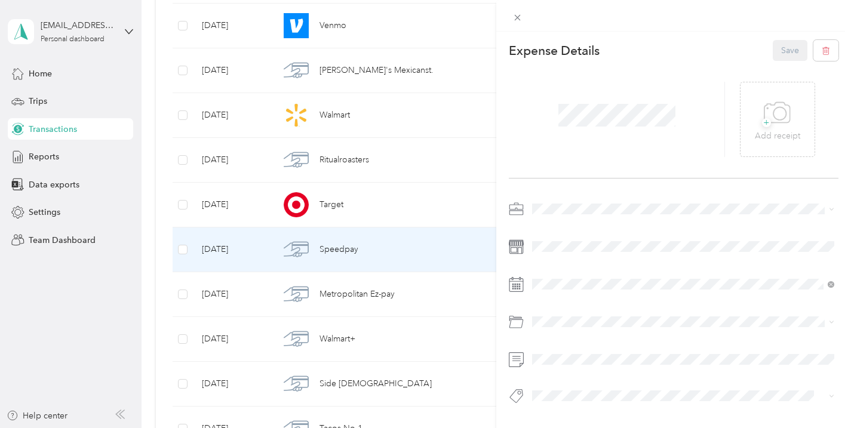
click at [429, 211] on div "This expense cannot be edited because it is either under review, approved, or p…" at bounding box center [425, 214] width 851 height 428
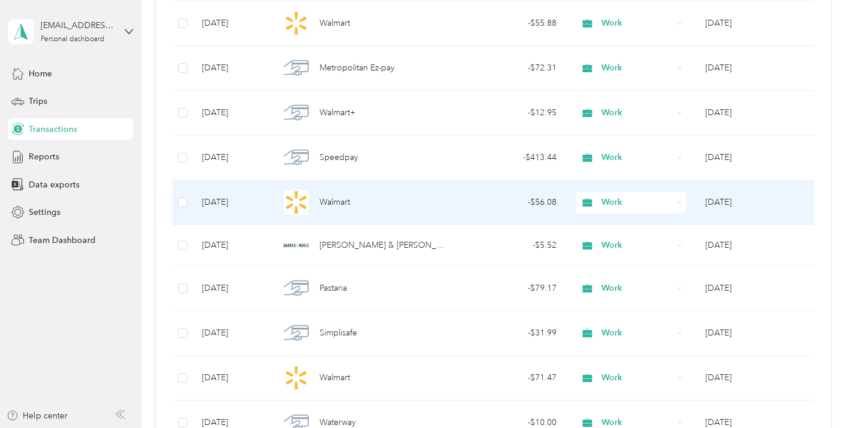
scroll to position [1287, 0]
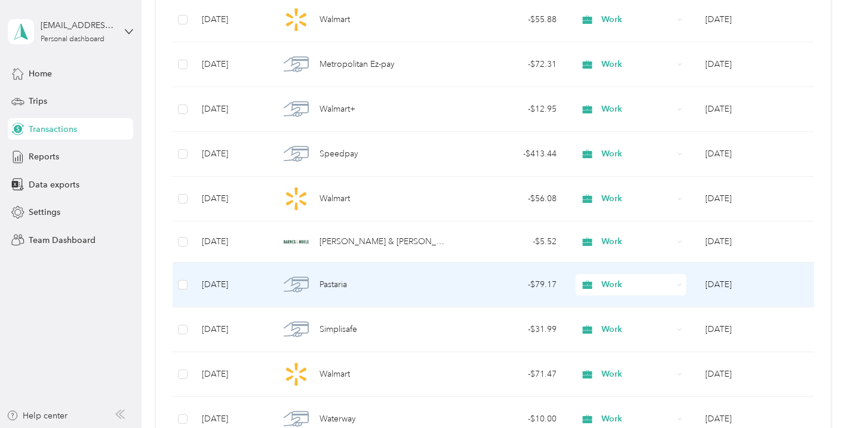
click at [439, 282] on div "Pastaria" at bounding box center [362, 284] width 166 height 25
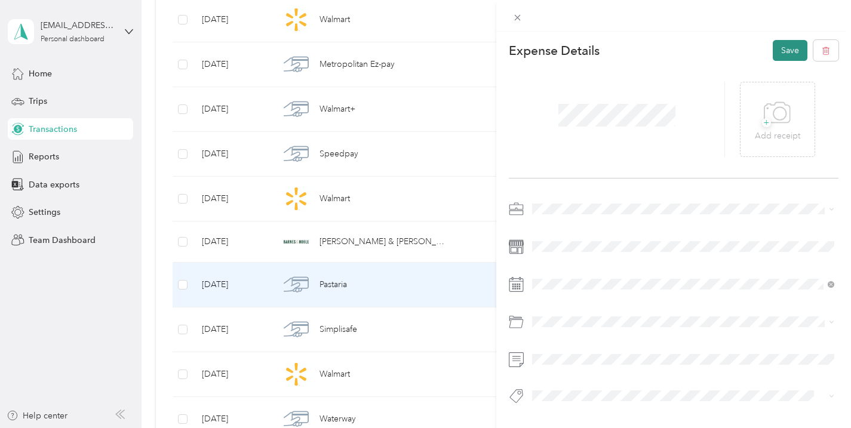
click at [788, 51] on button "Save" at bounding box center [789, 50] width 35 height 21
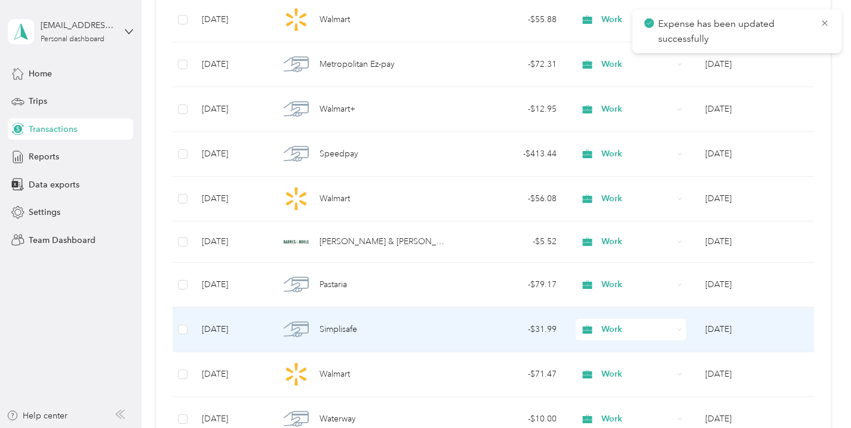
click at [457, 327] on td "- $31.99" at bounding box center [510, 329] width 111 height 45
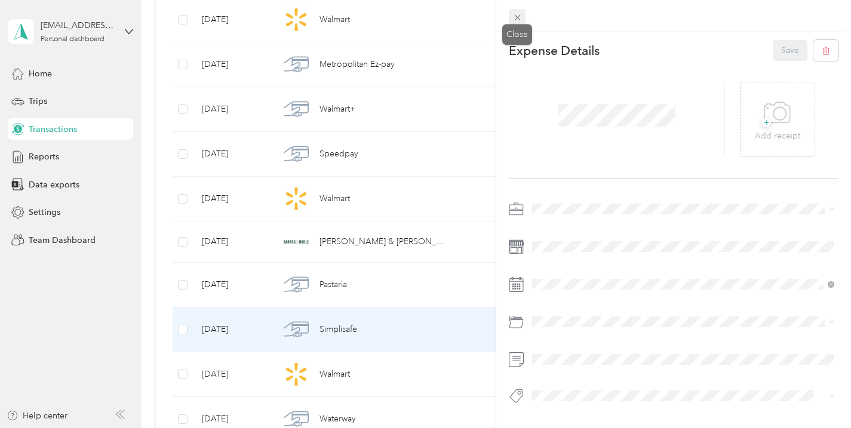
click at [520, 17] on icon at bounding box center [517, 18] width 10 height 10
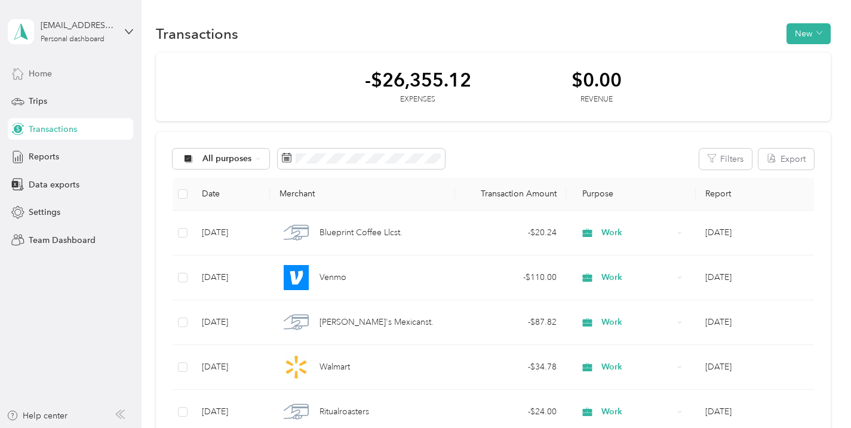
click at [69, 76] on div "Home" at bounding box center [70, 73] width 125 height 21
